Goal: Transaction & Acquisition: Purchase product/service

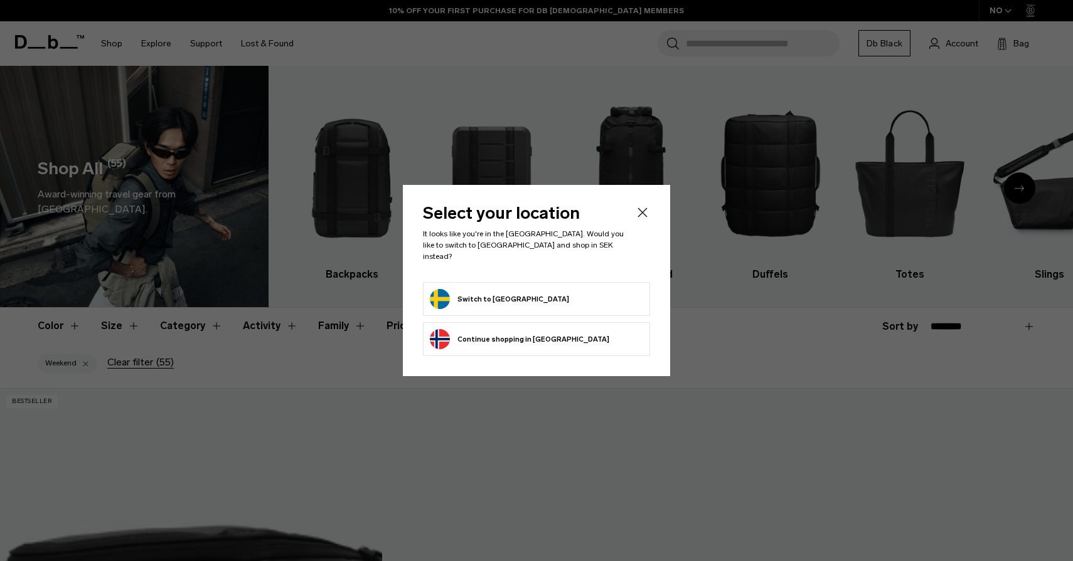
click at [647, 217] on icon "Close" at bounding box center [642, 212] width 15 height 15
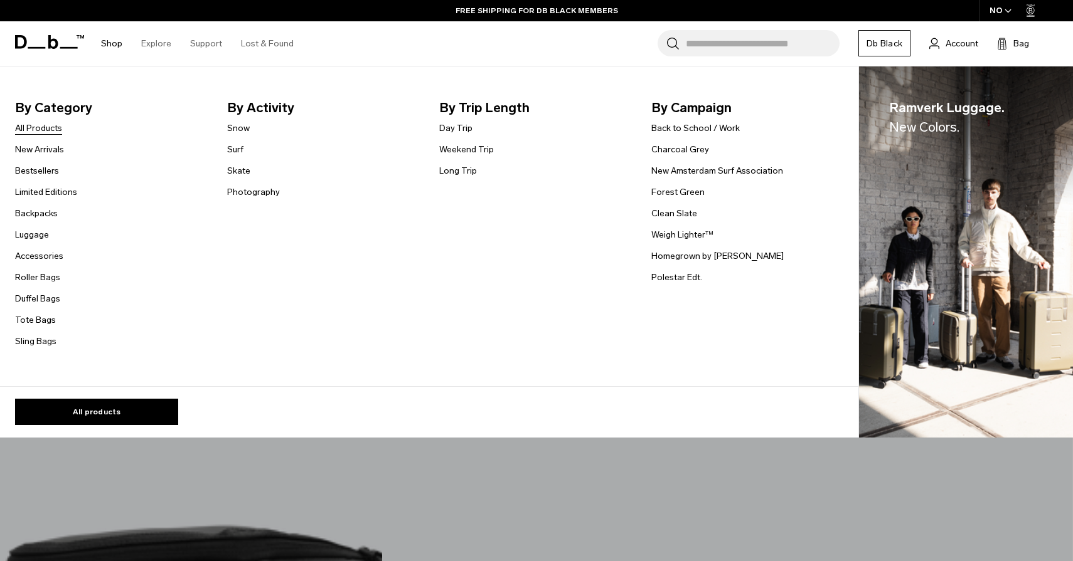
click at [21, 130] on link "All Products" at bounding box center [38, 128] width 47 height 13
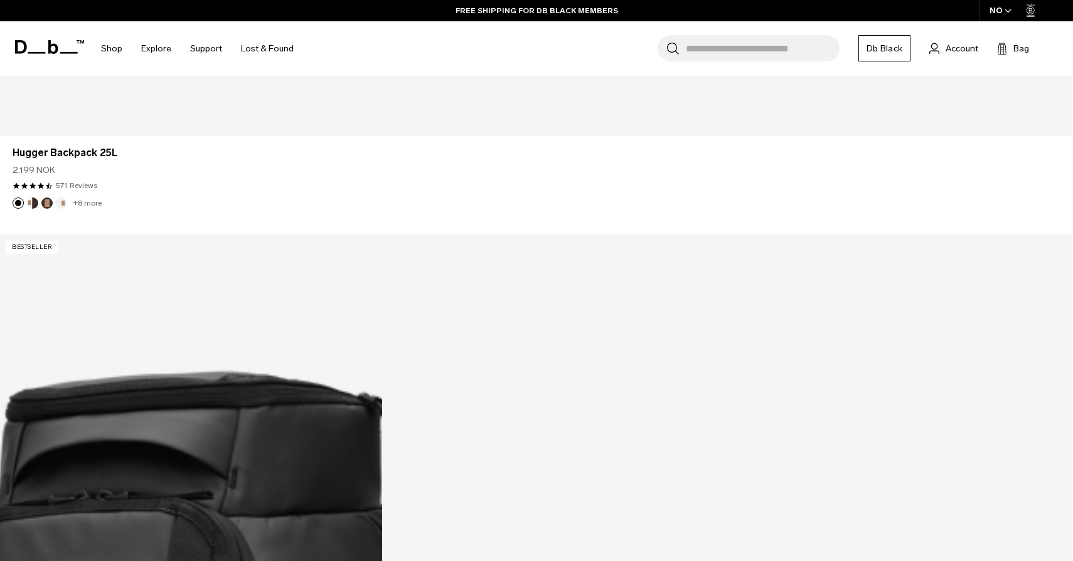
scroll to position [1793, 0]
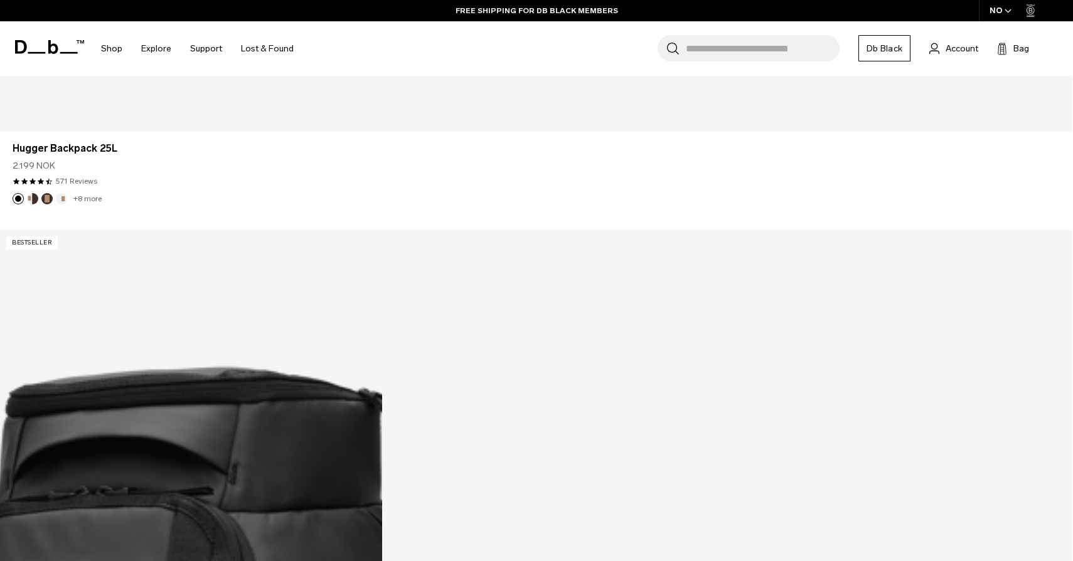
click at [1004, 8] on span "button" at bounding box center [1007, 10] width 7 height 9
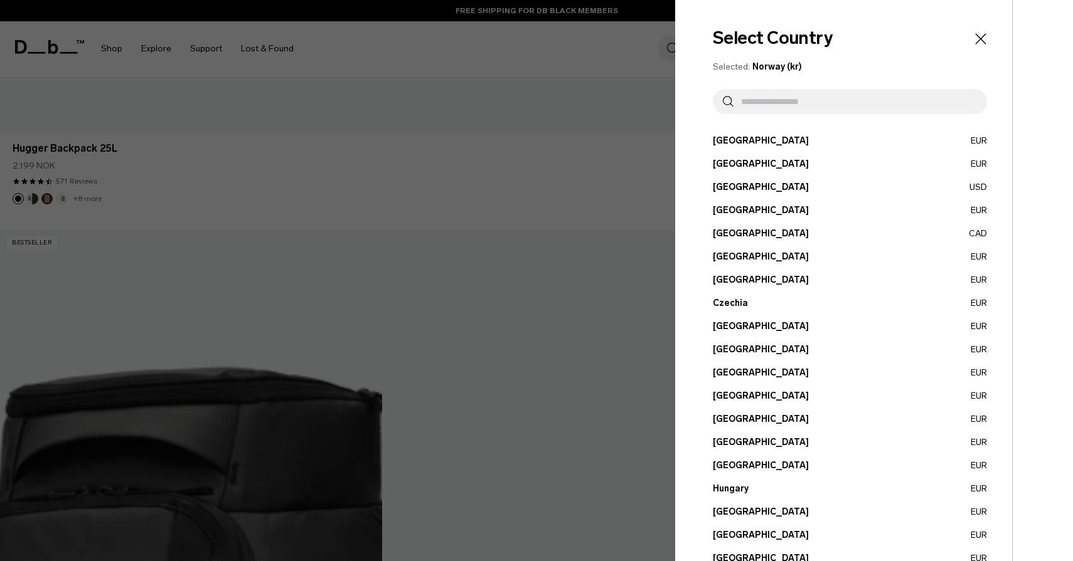
click at [368, 226] on div at bounding box center [536, 280] width 1073 height 561
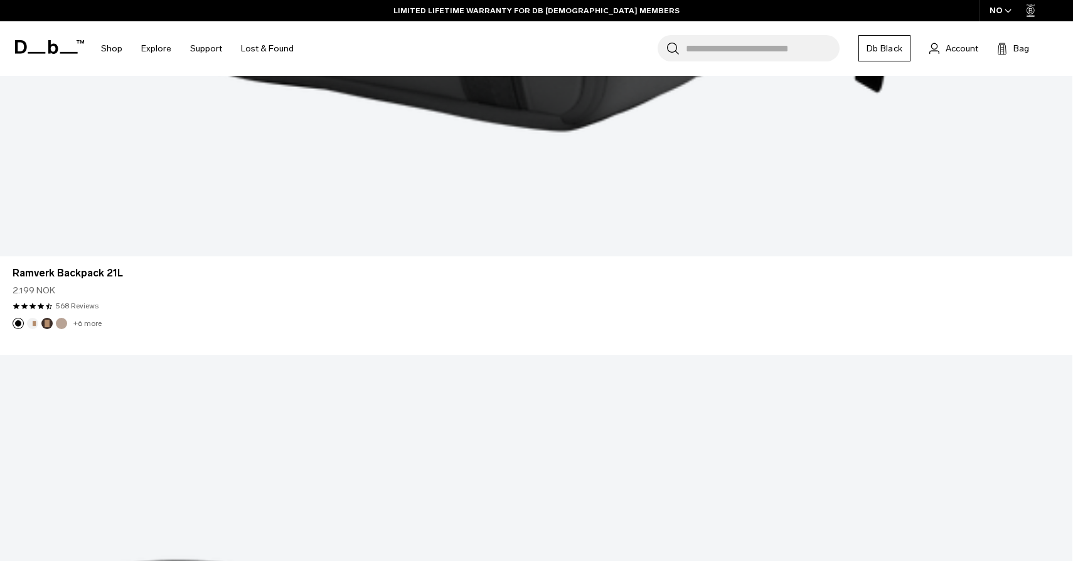
scroll to position [4251, 0]
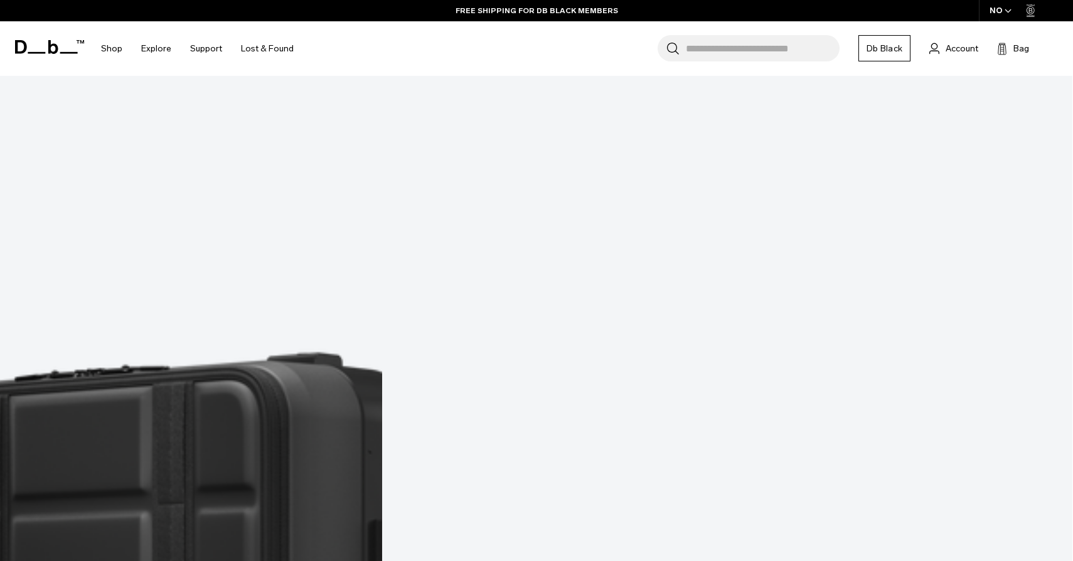
scroll to position [5444, 0]
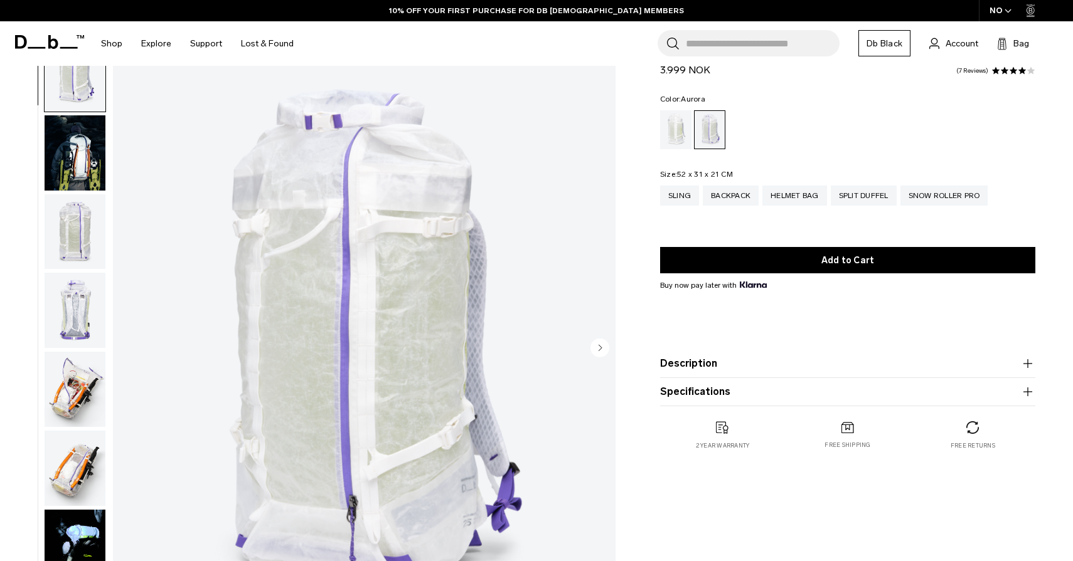
scroll to position [71, 0]
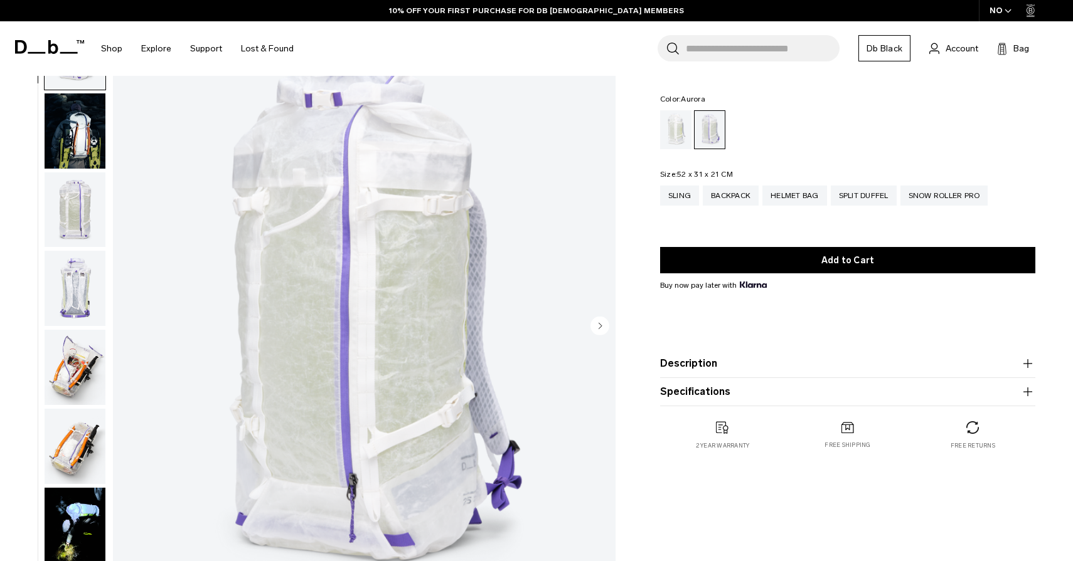
click at [74, 137] on img "button" at bounding box center [75, 130] width 61 height 75
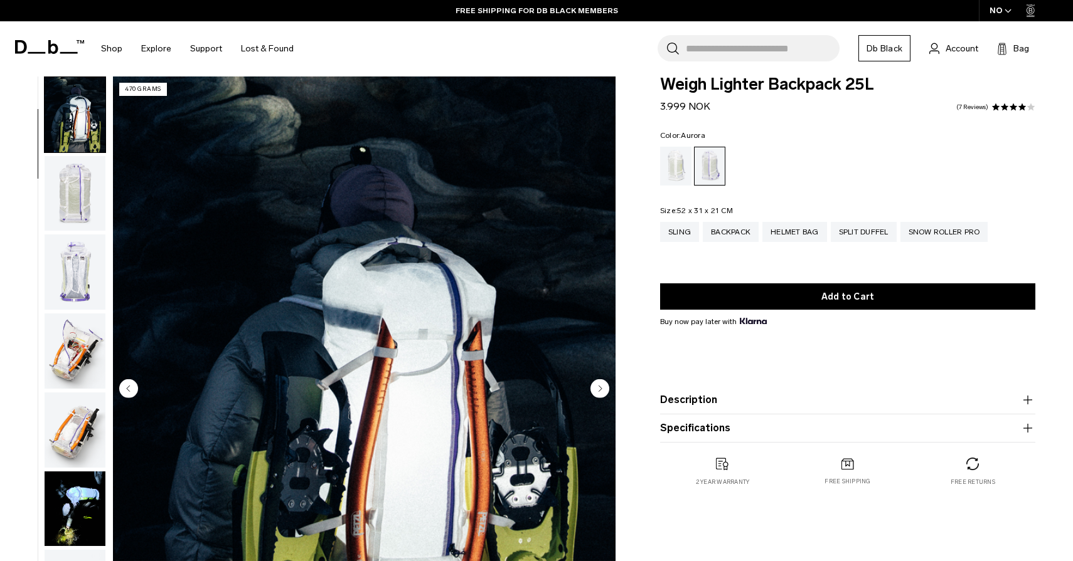
scroll to position [0, 0]
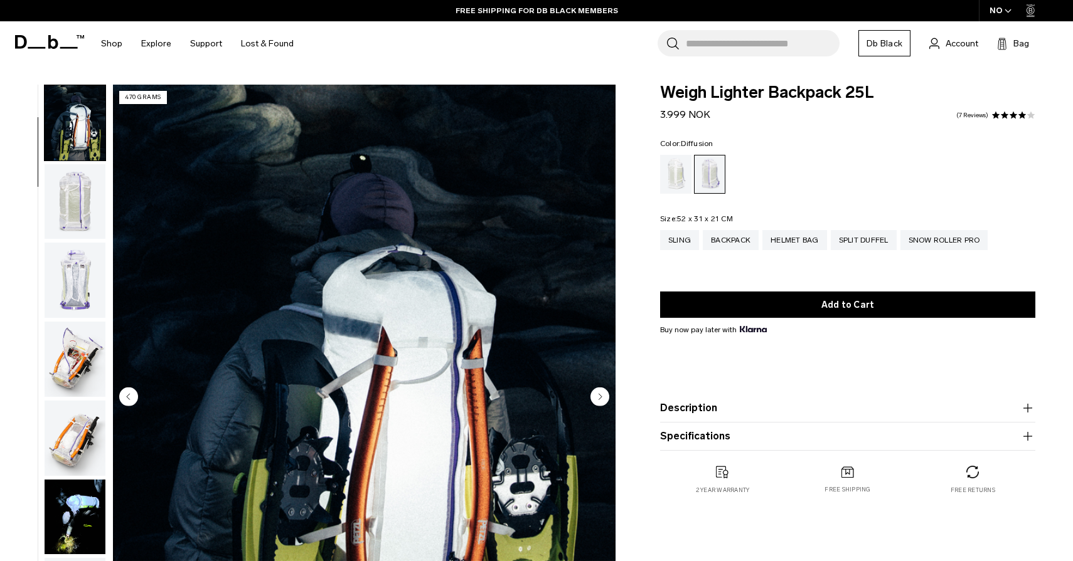
click at [676, 159] on div "Diffusion" at bounding box center [676, 174] width 32 height 39
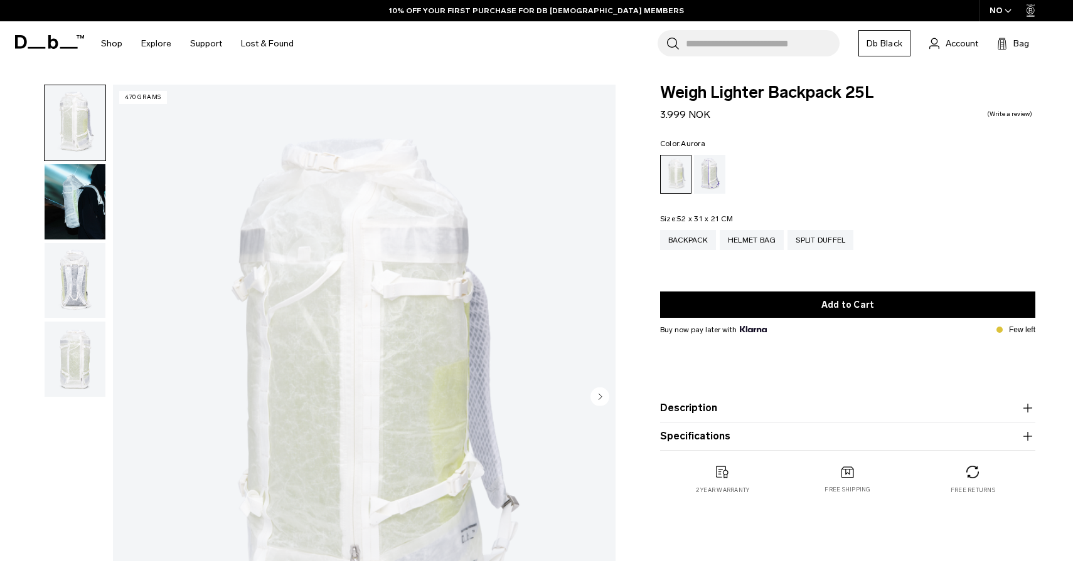
click at [716, 170] on div "Aurora" at bounding box center [710, 174] width 32 height 39
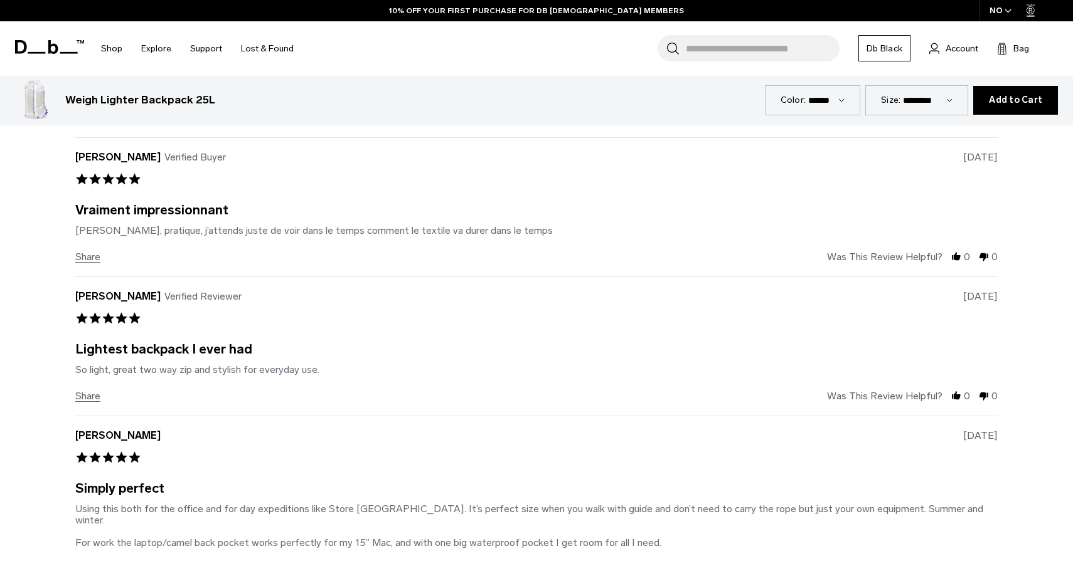
scroll to position [2606, 0]
